Goal: Task Accomplishment & Management: Manage account settings

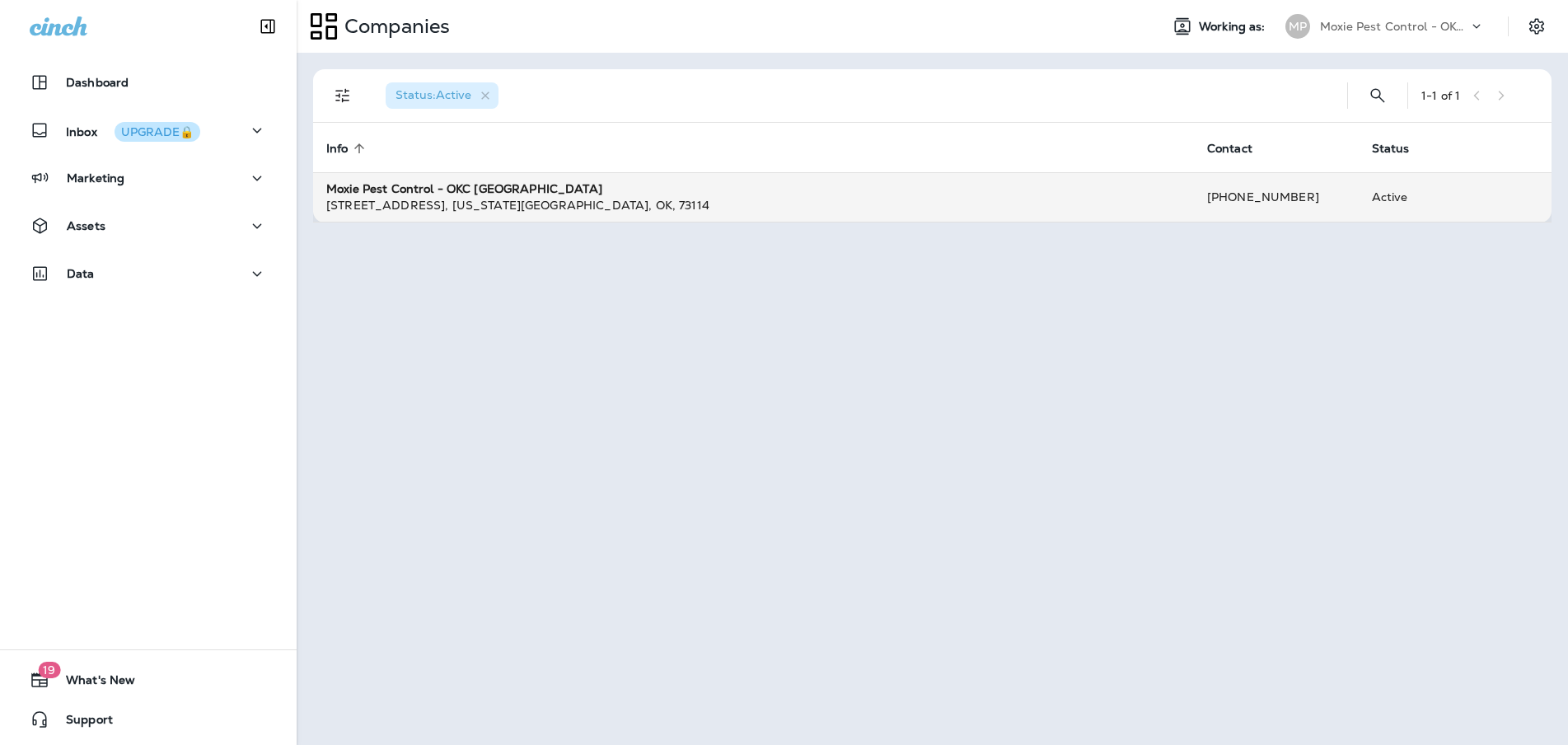
click at [518, 183] on div "Moxie Pest Control - OKC [GEOGRAPHIC_DATA]" at bounding box center [754, 189] width 855 height 16
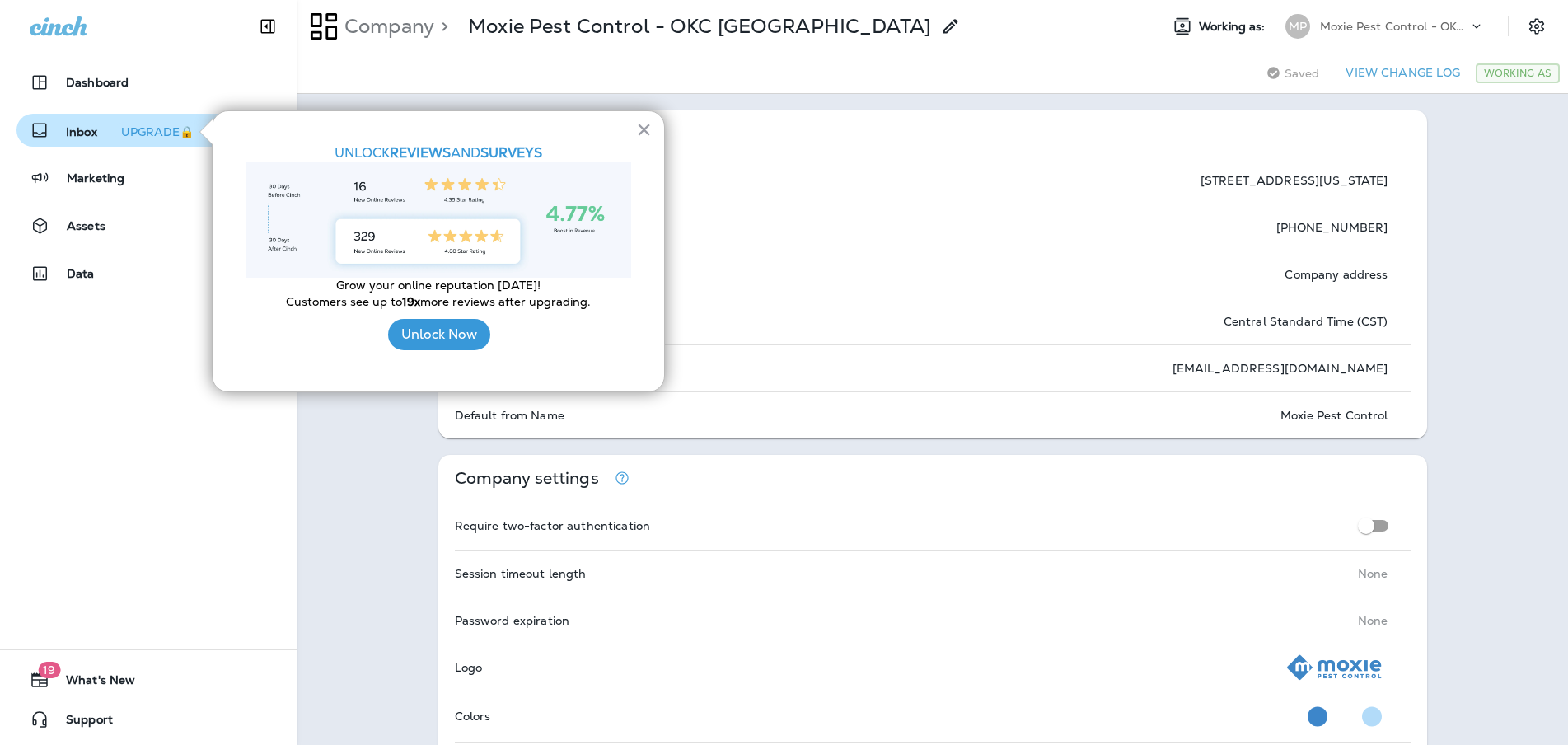
click at [121, 126] on div "UPGRADE🔒" at bounding box center [157, 132] width 73 height 12
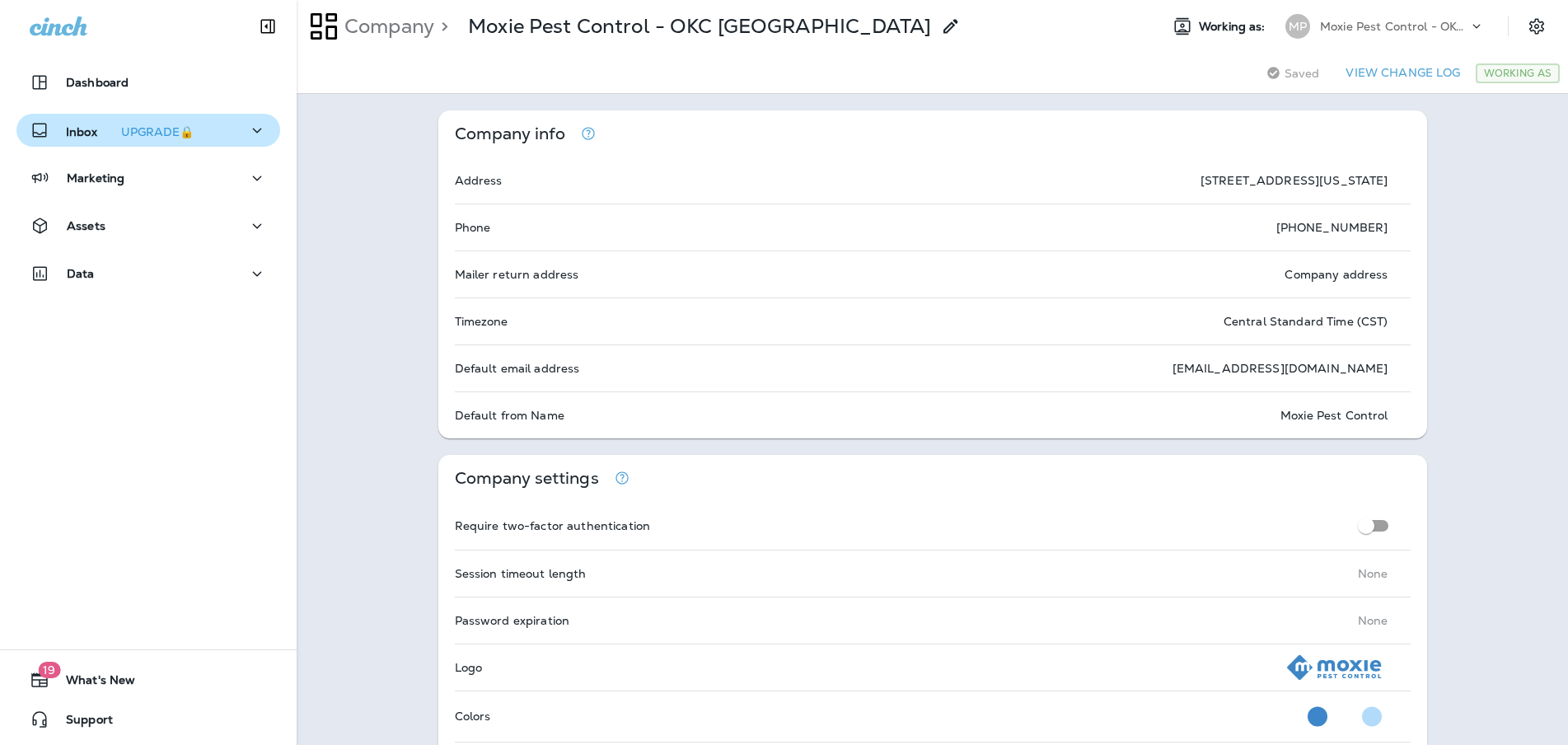
click at [68, 136] on p "Inbox UPGRADE🔒" at bounding box center [133, 131] width 134 height 17
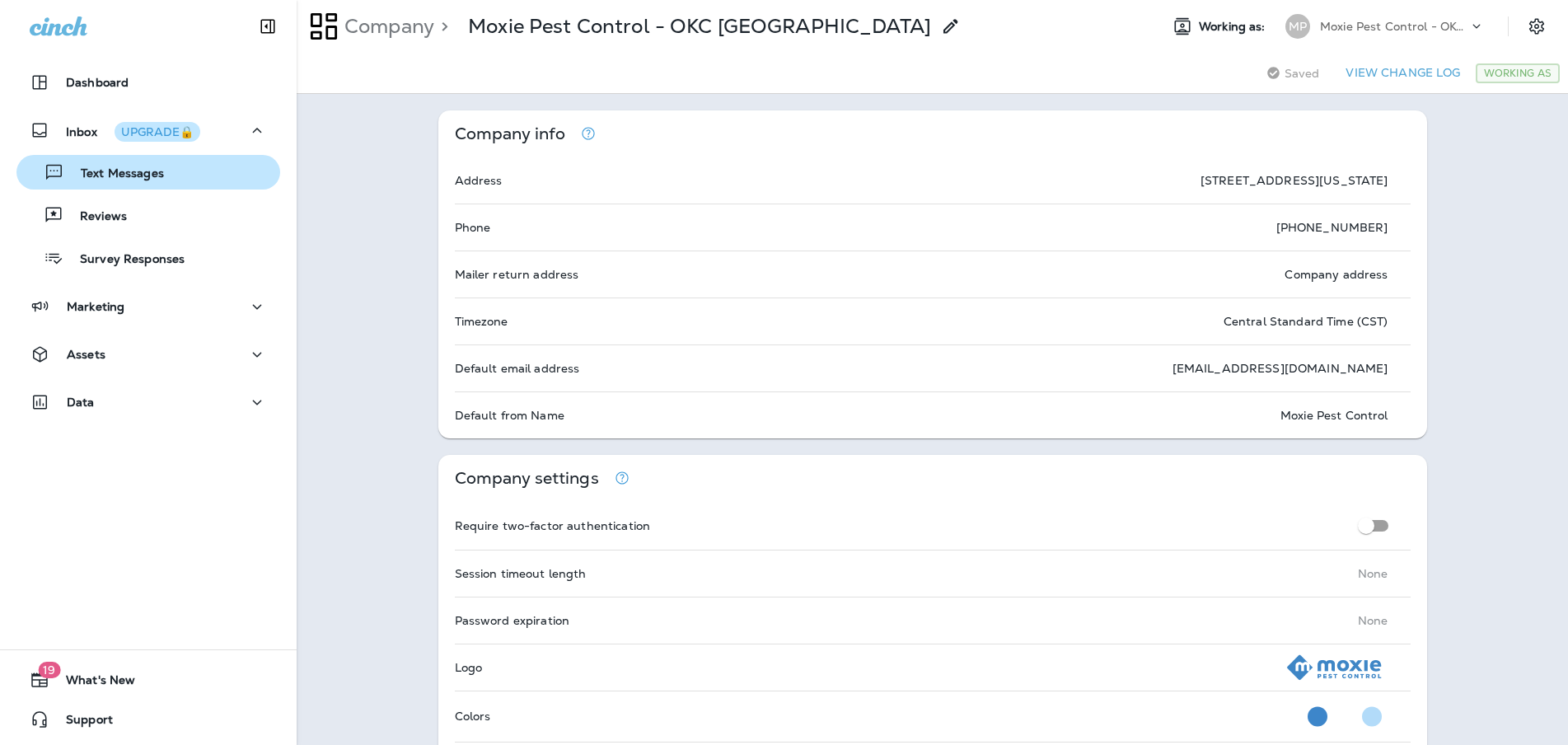
click at [70, 162] on div "Text Messages" at bounding box center [94, 172] width 141 height 25
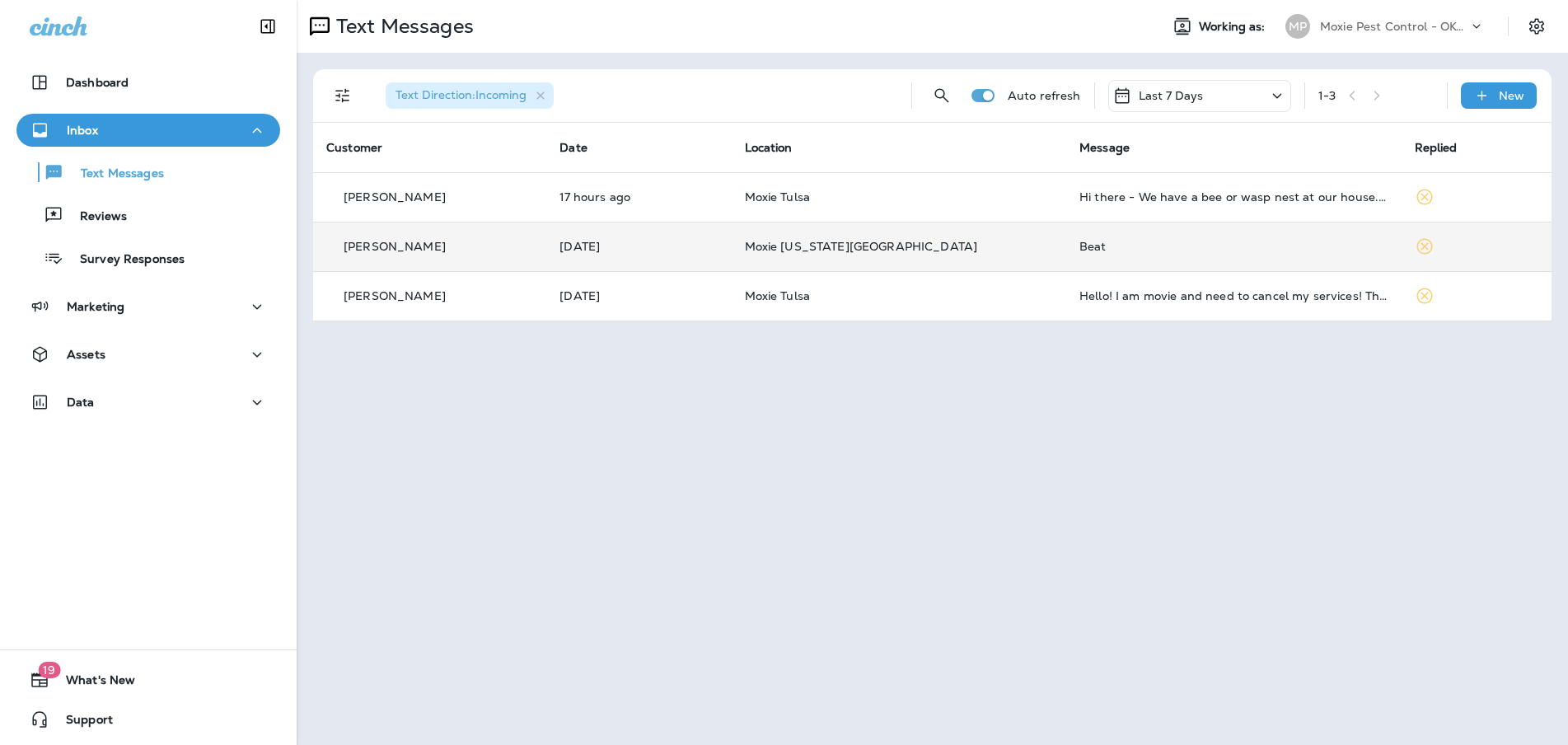
click at [777, 237] on td "Moxie [US_STATE][GEOGRAPHIC_DATA]" at bounding box center [900, 246] width 336 height 49
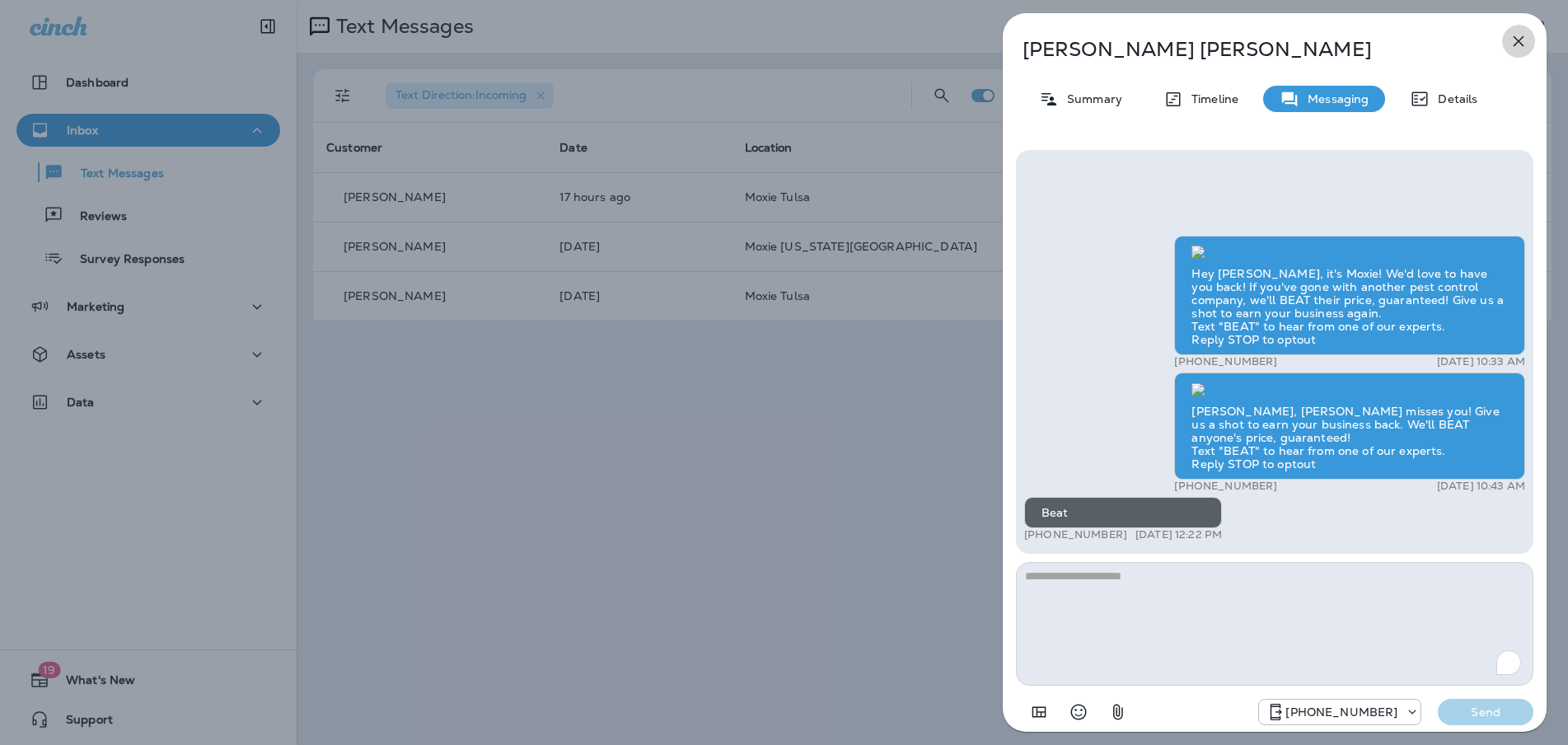
click at [1518, 45] on icon "button" at bounding box center [1519, 41] width 19 height 19
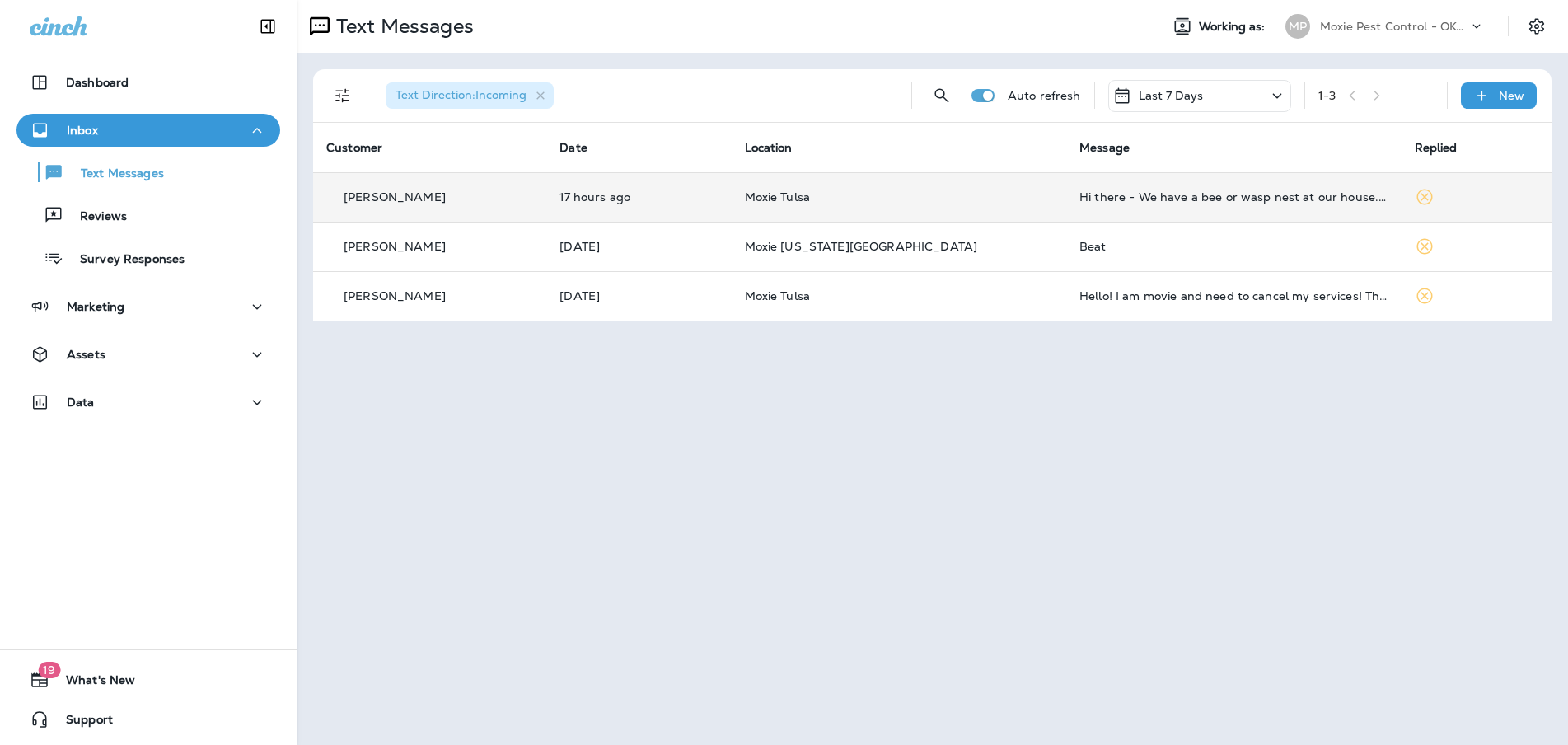
click at [850, 195] on p "Moxie Tulsa" at bounding box center [900, 197] width 310 height 14
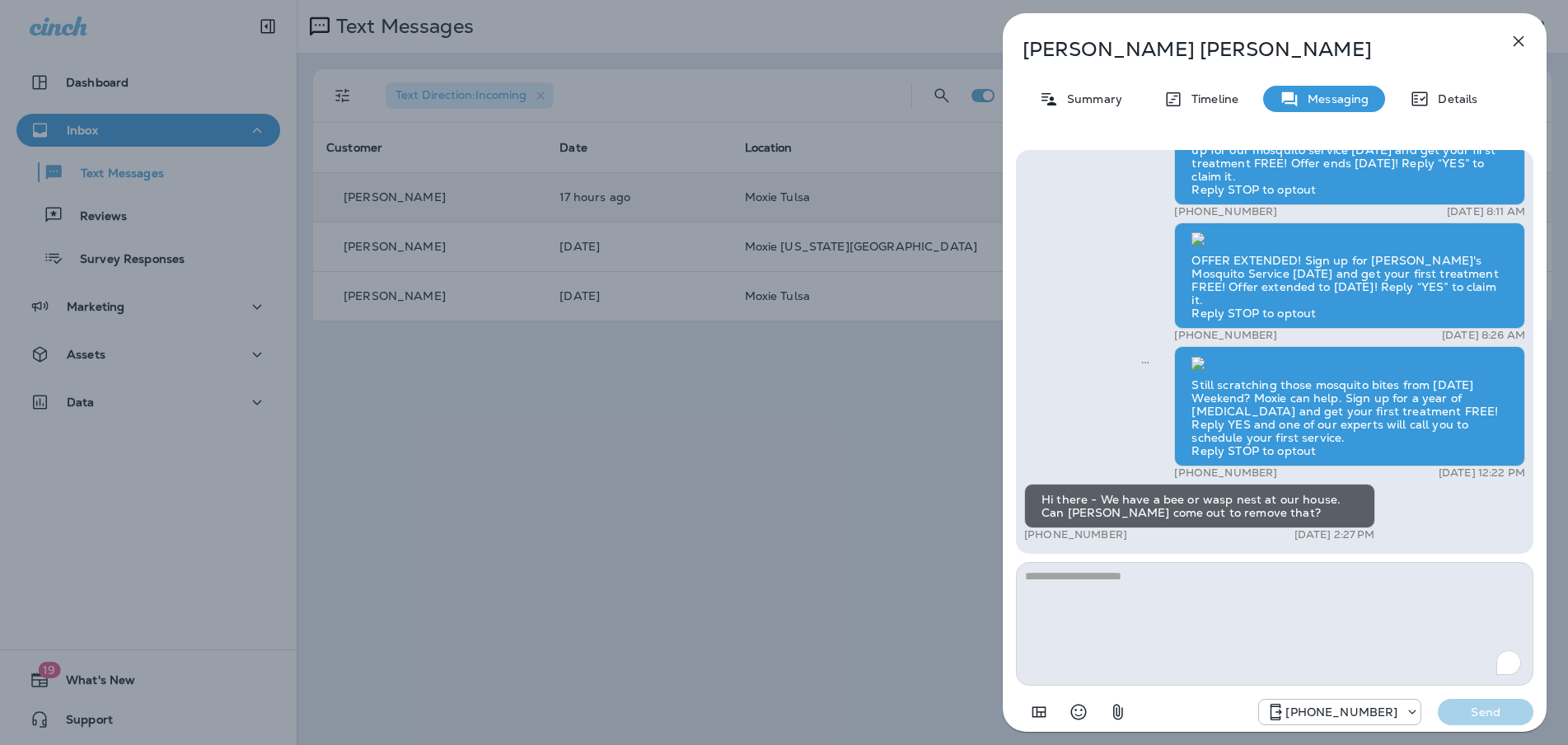
click at [1520, 41] on icon "button" at bounding box center [1519, 41] width 19 height 19
